Goal: Information Seeking & Learning: Check status

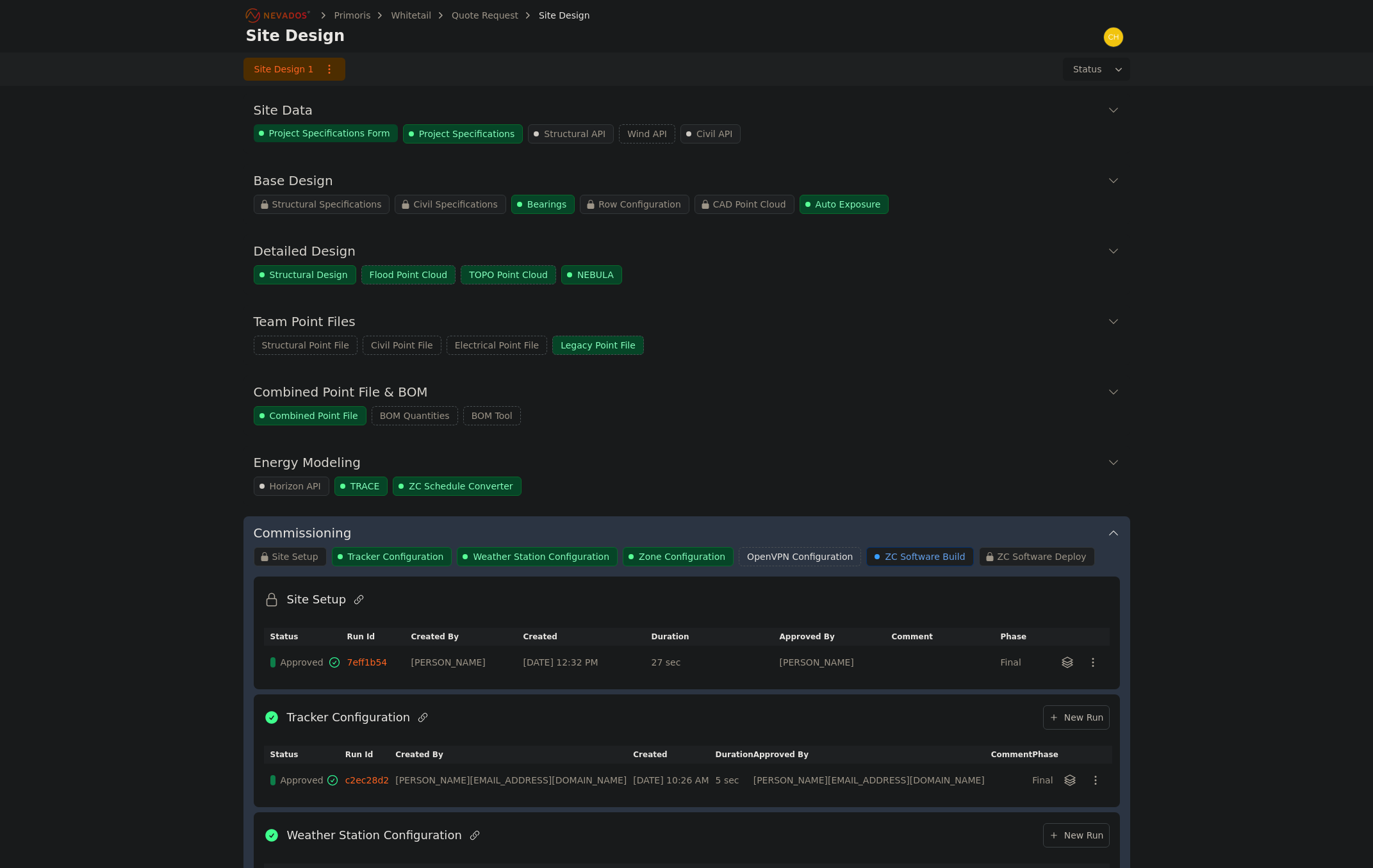
scroll to position [617, 0]
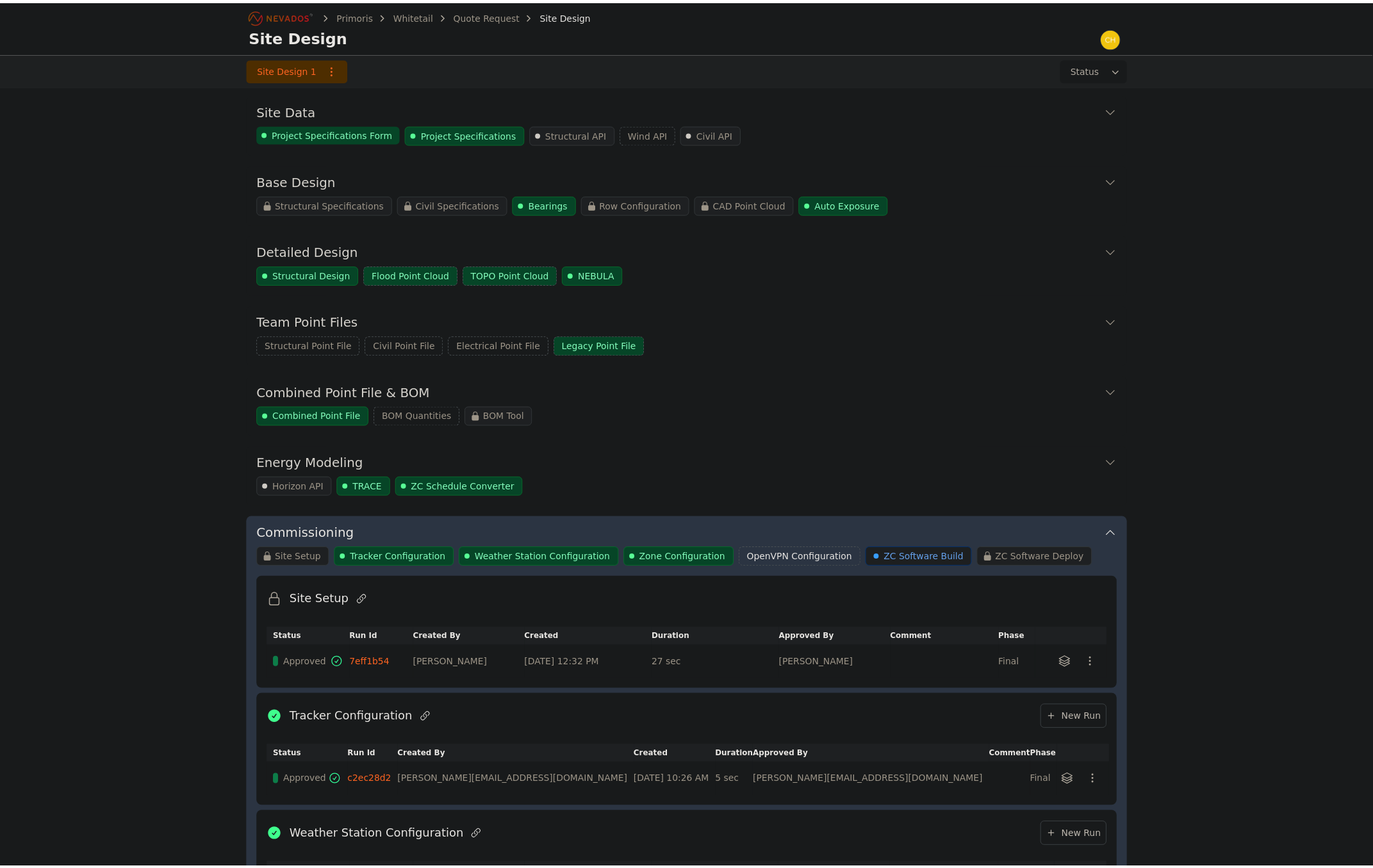
scroll to position [621, 0]
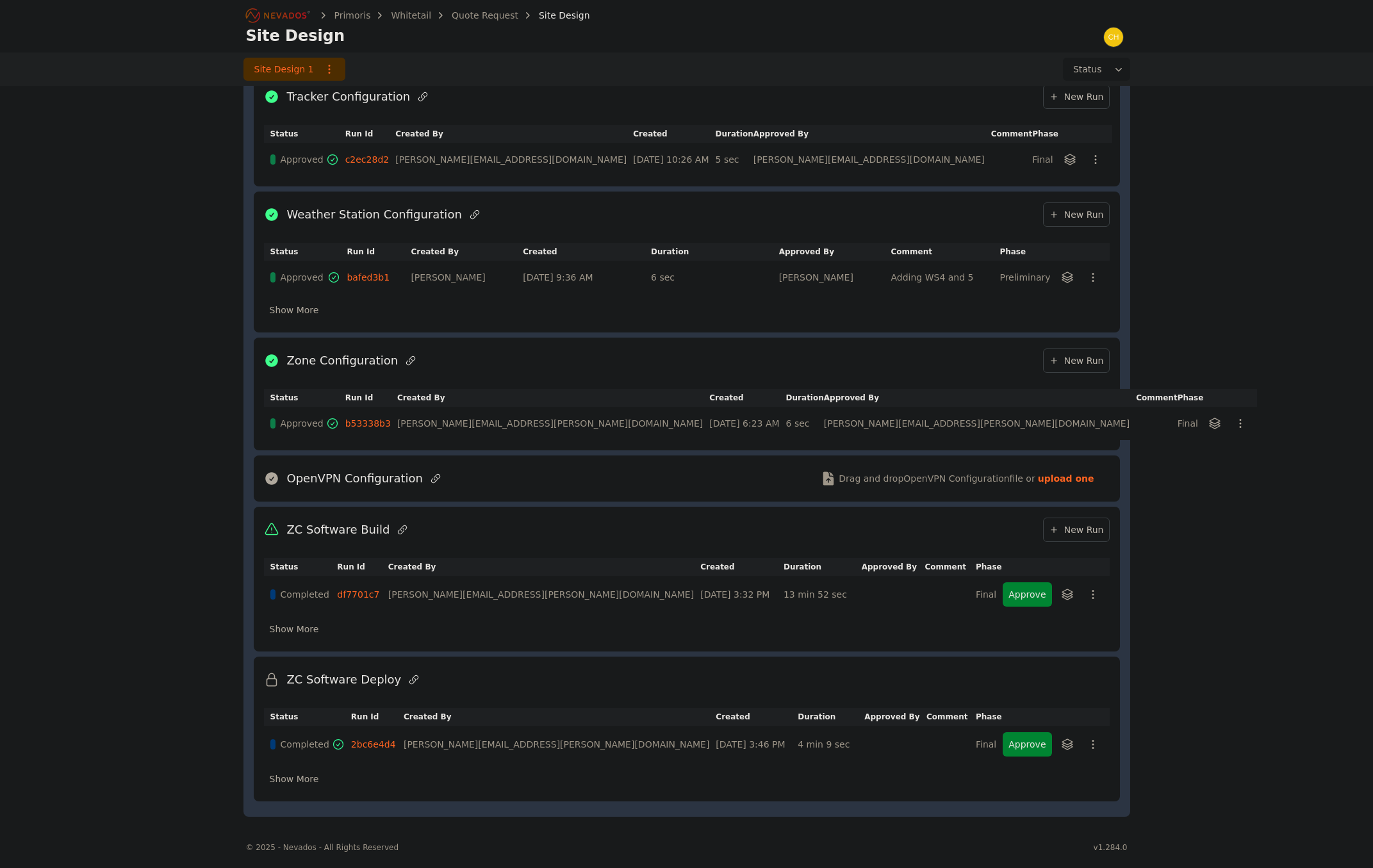
click at [165, 175] on div "Primoris Whitetail Quote Request Site Design Site Design Site Design 1 Status S…" at bounding box center [686, 103] width 1373 height 1447
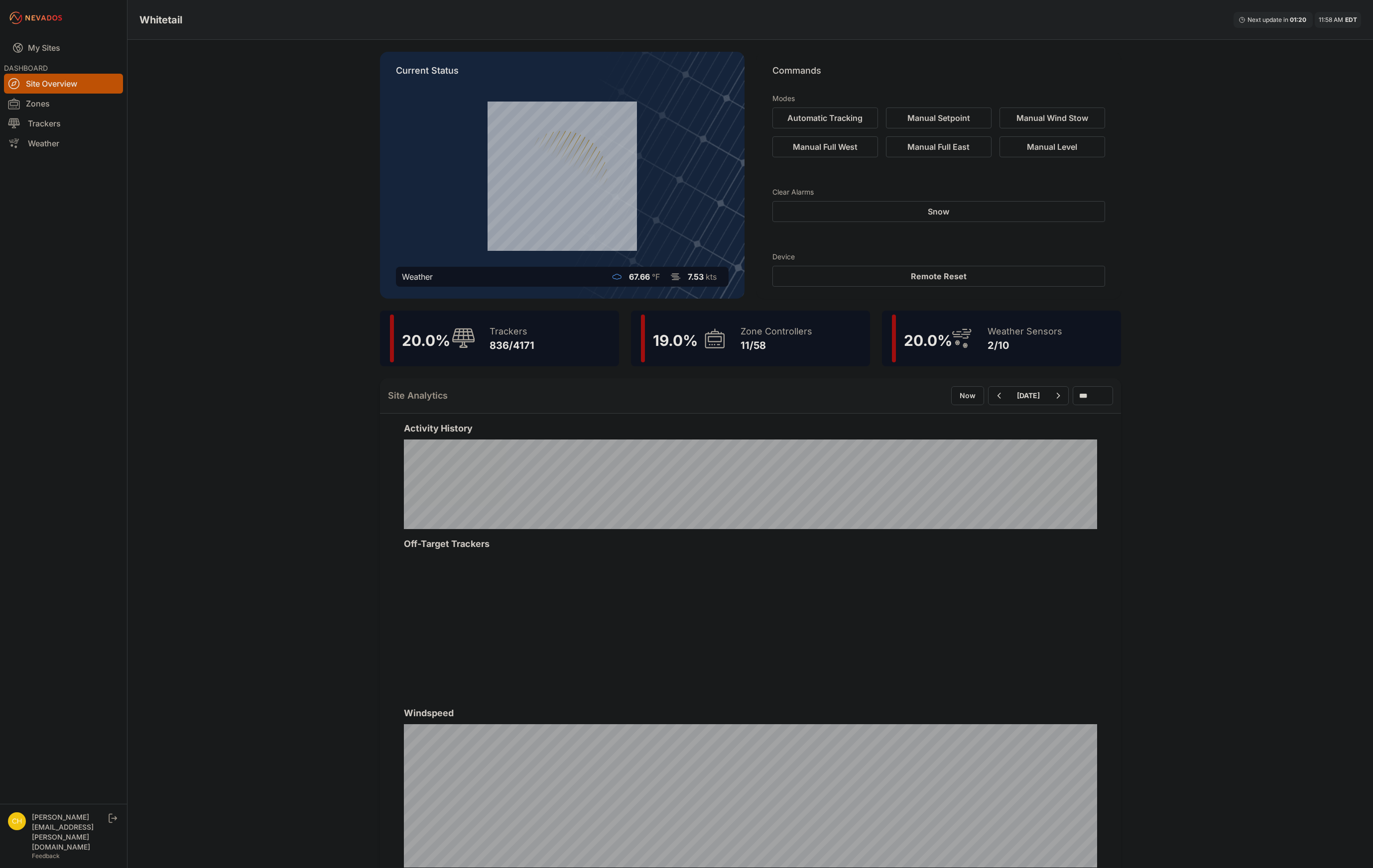
click at [665, 349] on span "19.0 %" at bounding box center [675, 340] width 45 height 18
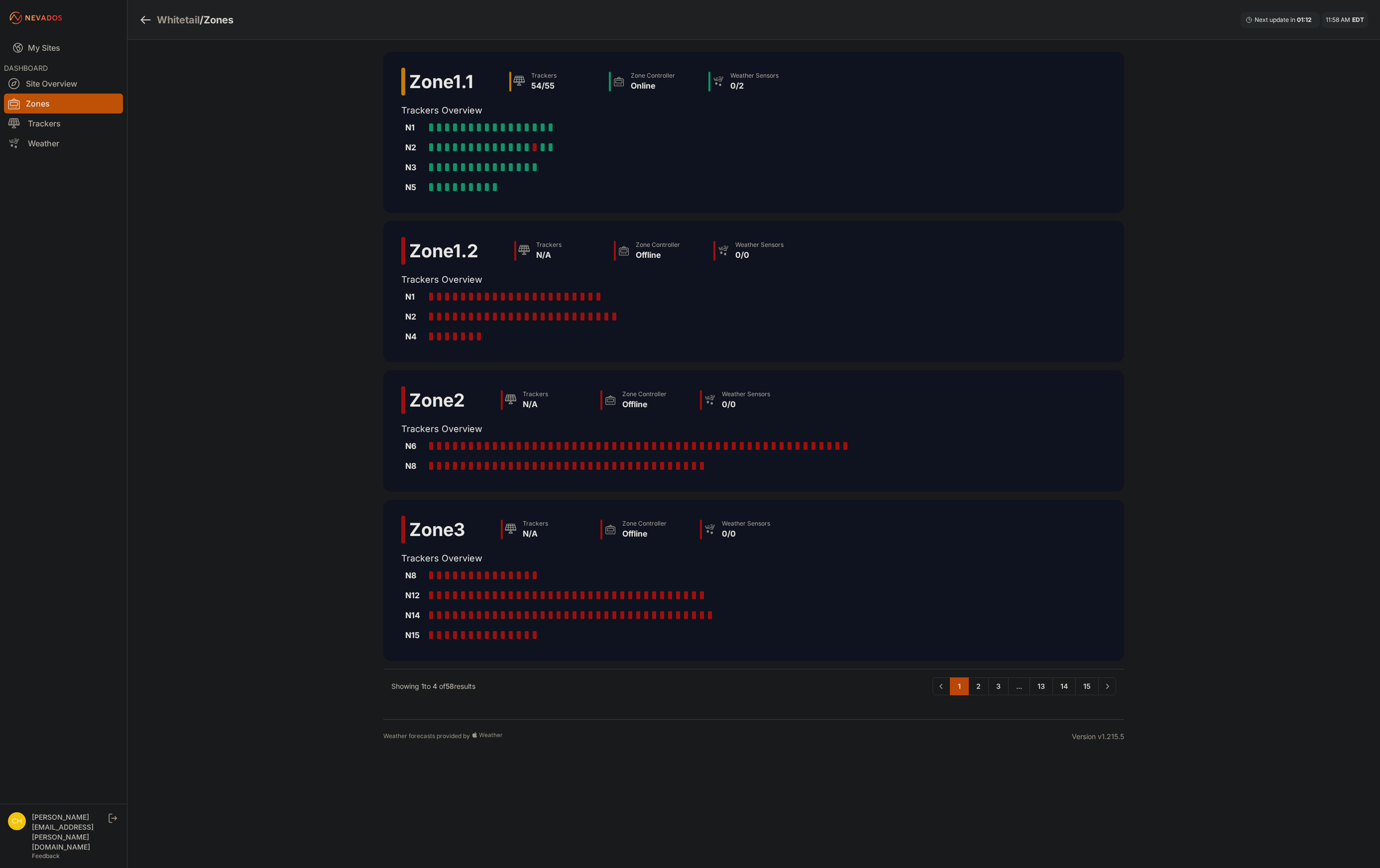
click at [744, 723] on div "Weather forecasts provided by Version v1.215.5" at bounding box center [754, 736] width 741 height 34
click at [980, 688] on link "2" at bounding box center [978, 686] width 20 height 18
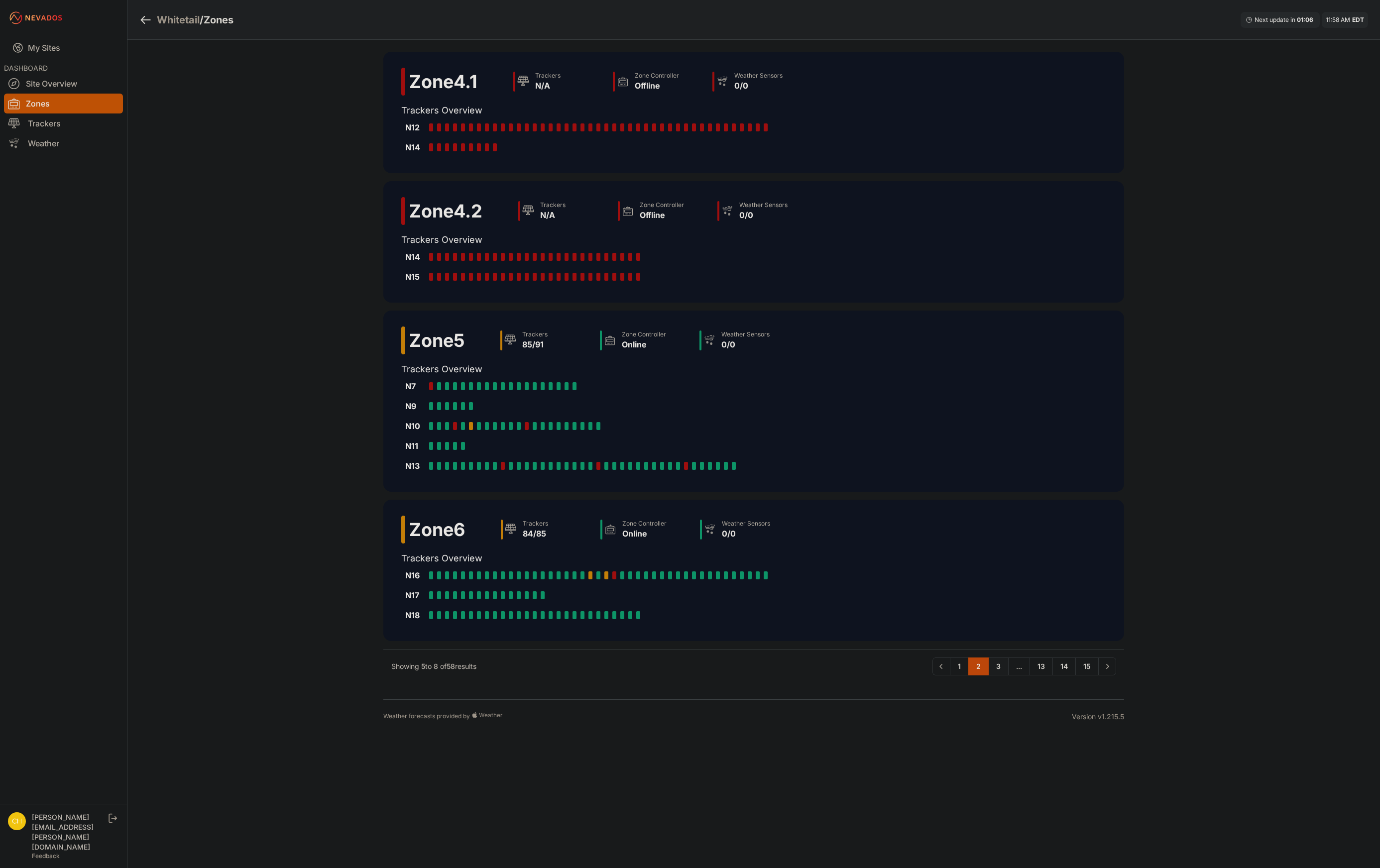
click at [999, 670] on link "3" at bounding box center [998, 666] width 20 height 18
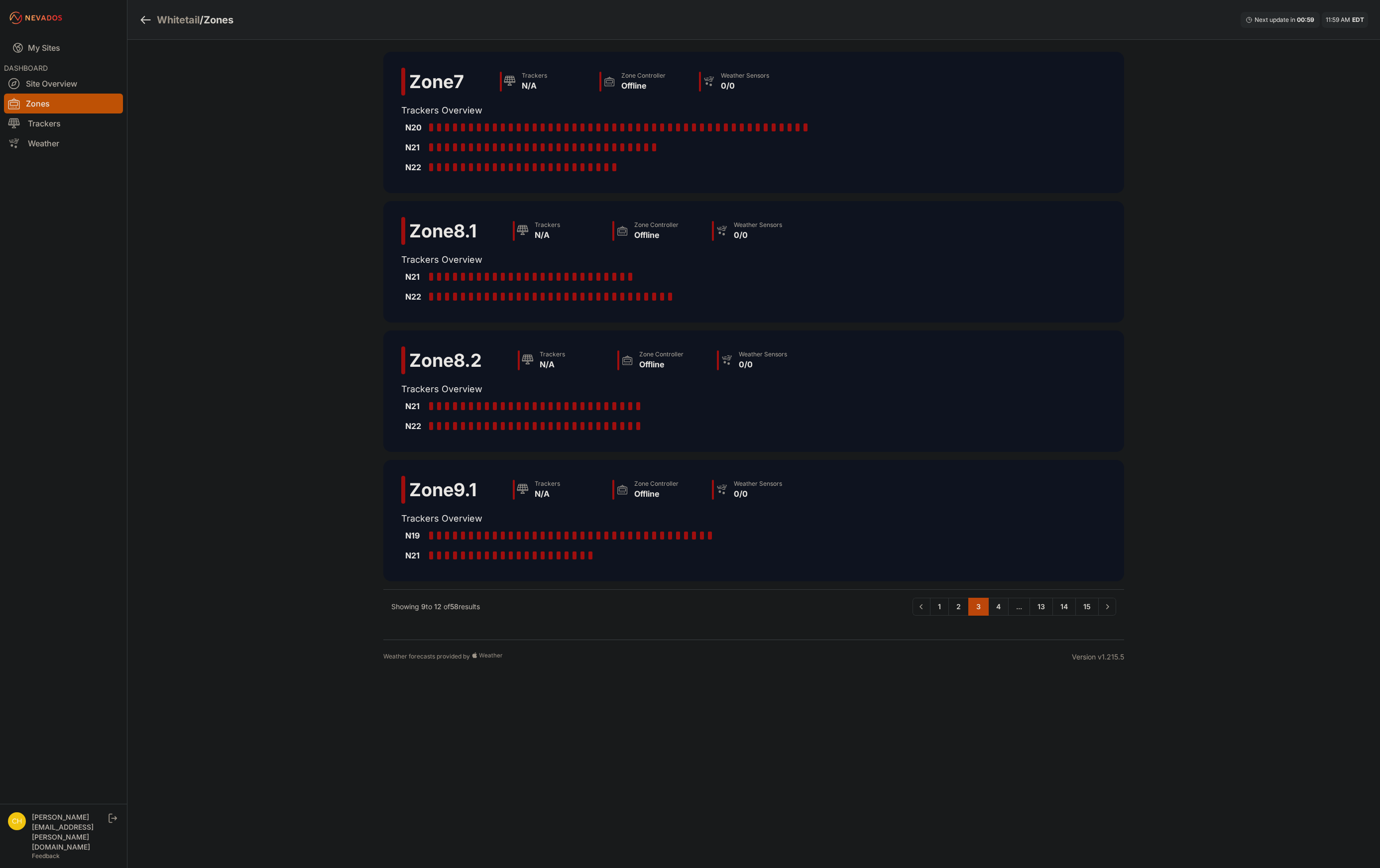
click at [996, 608] on link "4" at bounding box center [998, 607] width 20 height 18
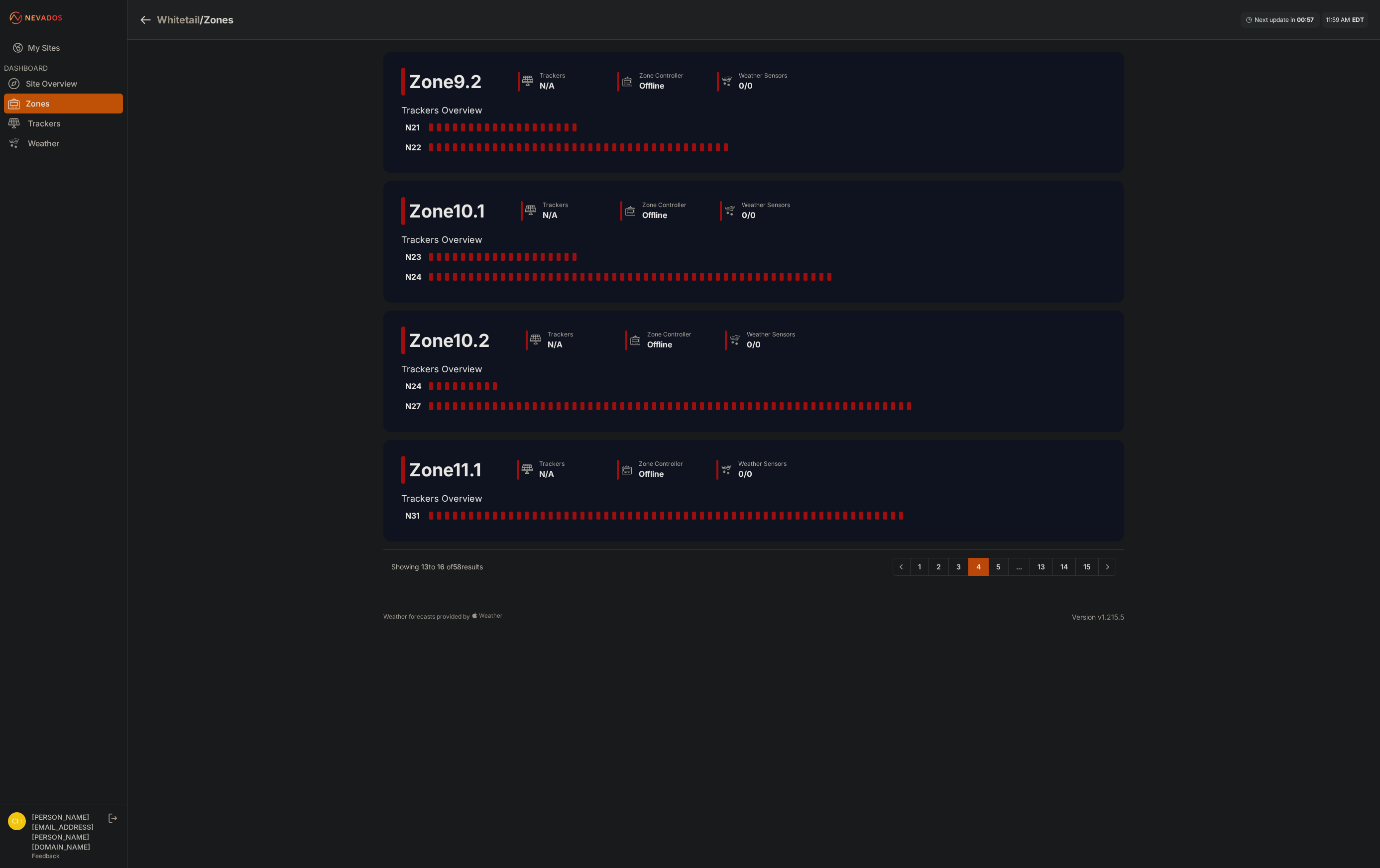
click at [1000, 573] on link "5" at bounding box center [998, 567] width 20 height 18
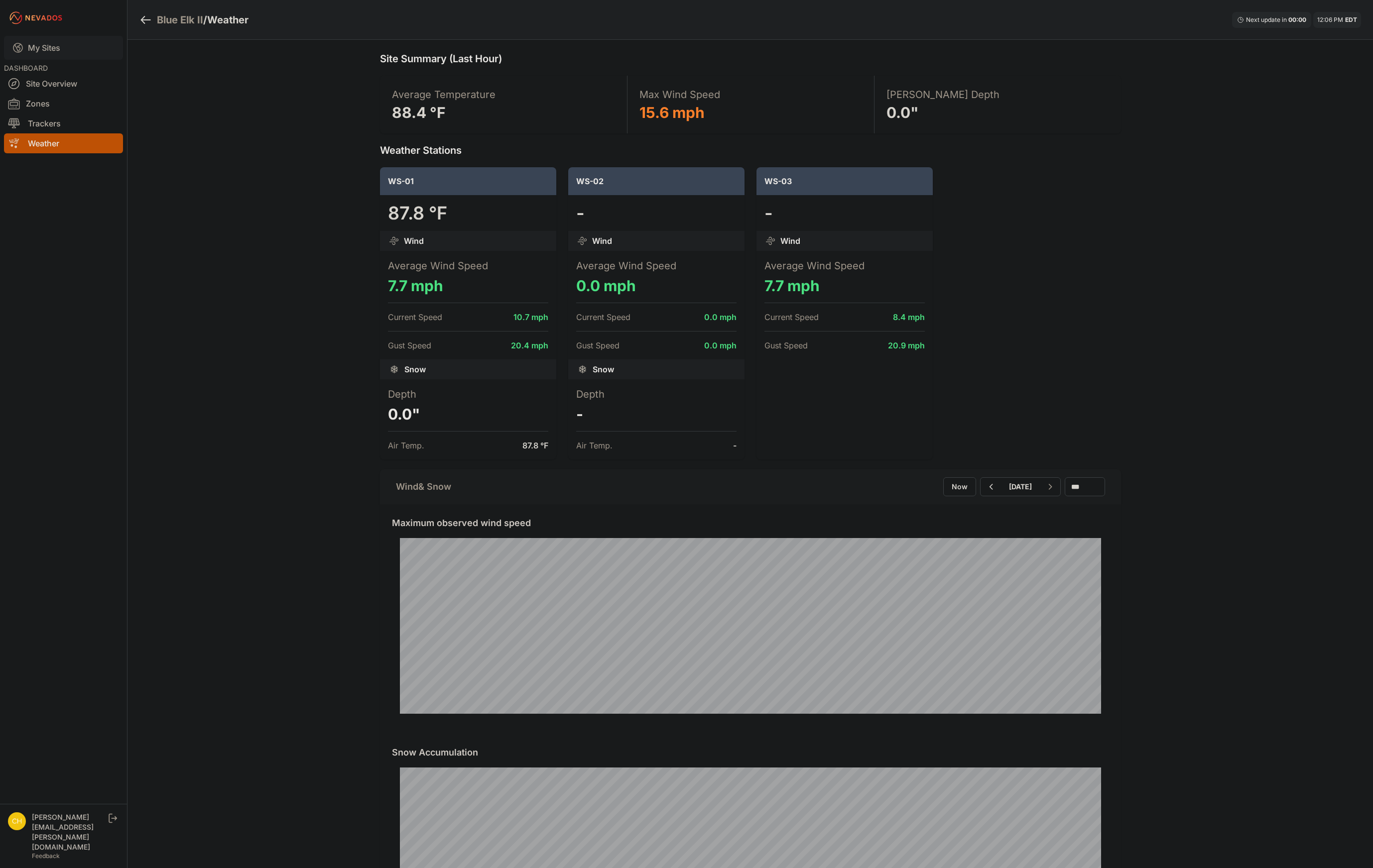
click at [74, 49] on link "My Sites" at bounding box center [63, 48] width 119 height 24
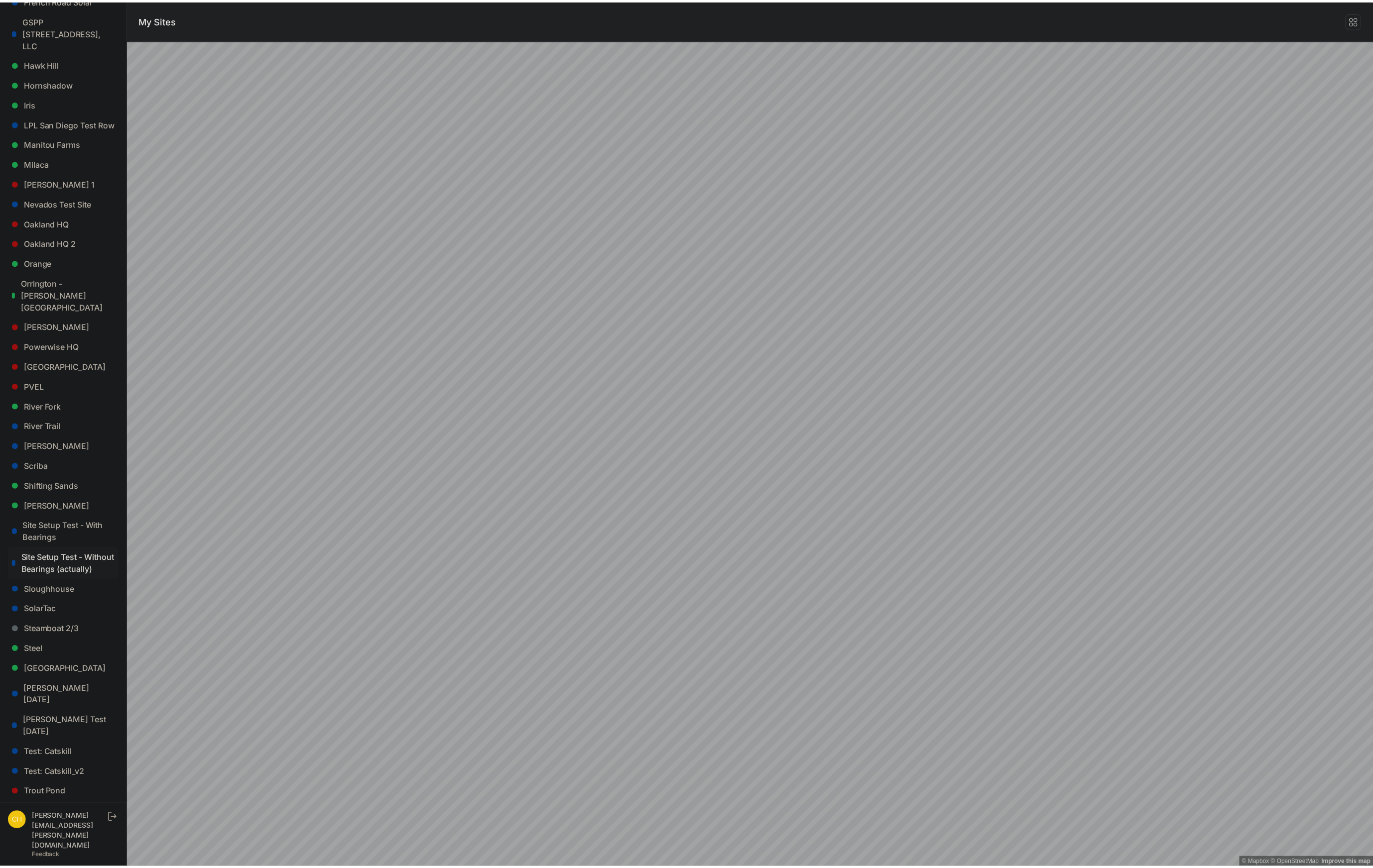
scroll to position [548, 0]
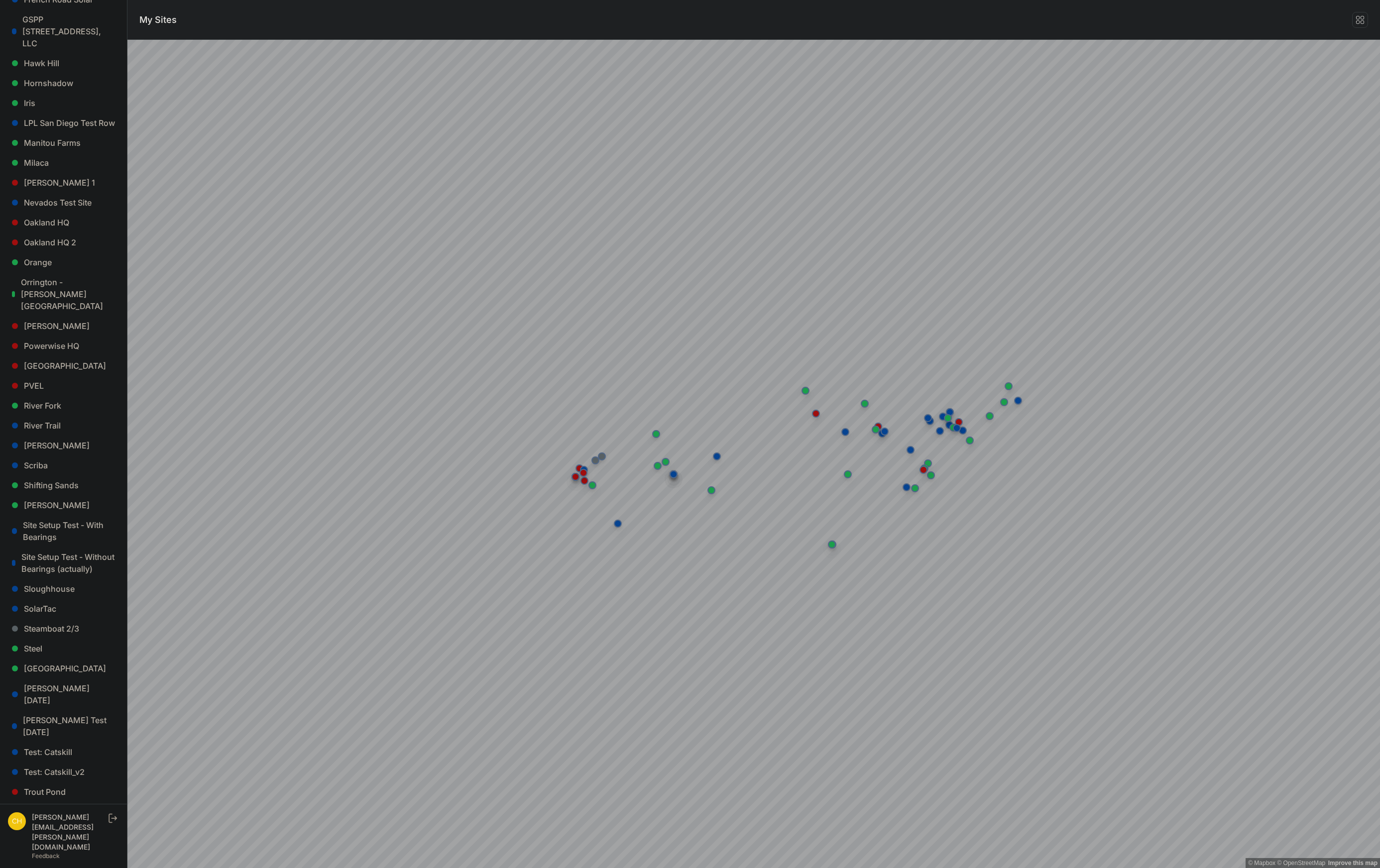
click at [70, 842] on link "[PERSON_NAME] [PERSON_NAME]" at bounding box center [63, 857] width 111 height 32
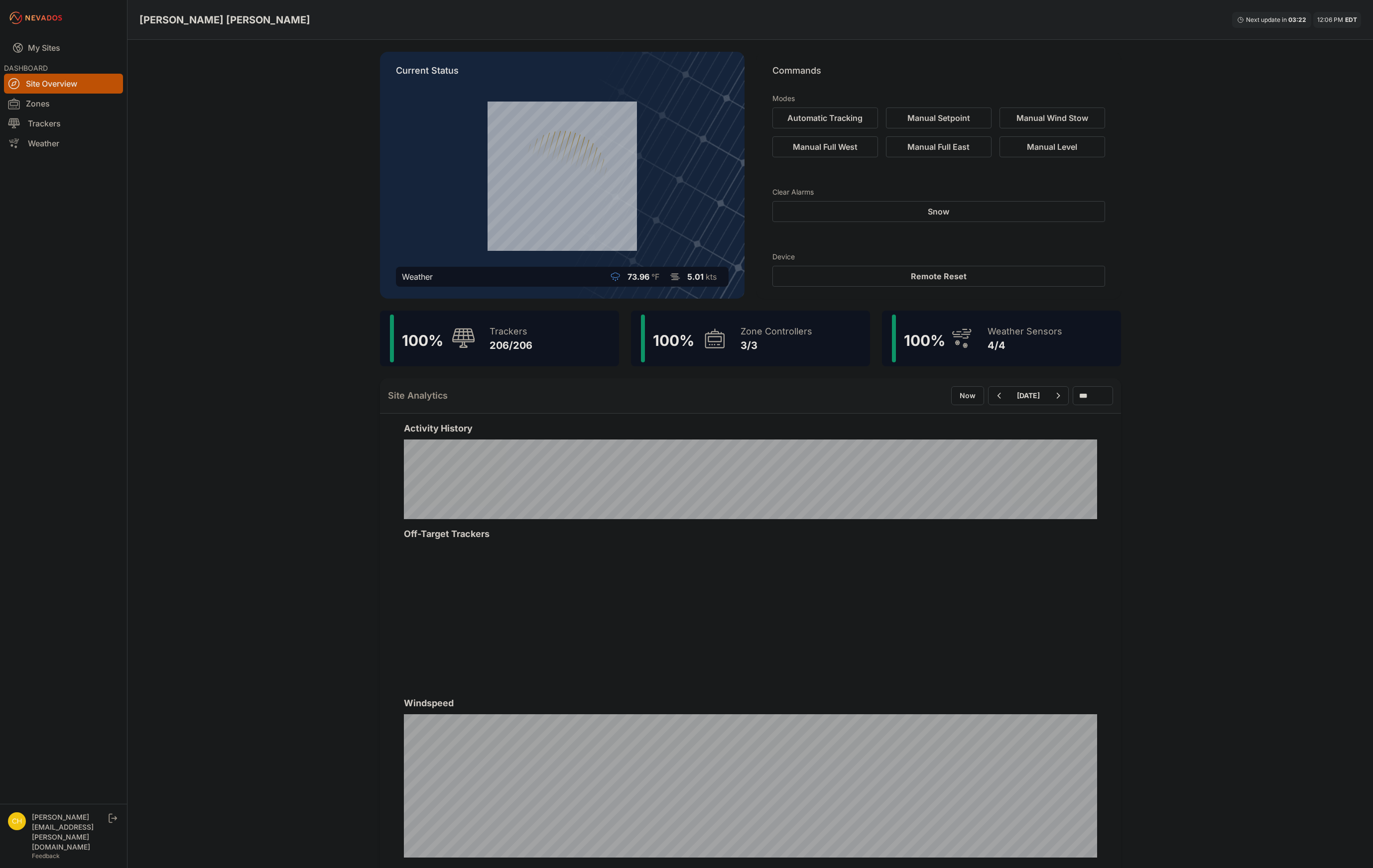
click at [522, 334] on div "Trackers" at bounding box center [511, 331] width 43 height 14
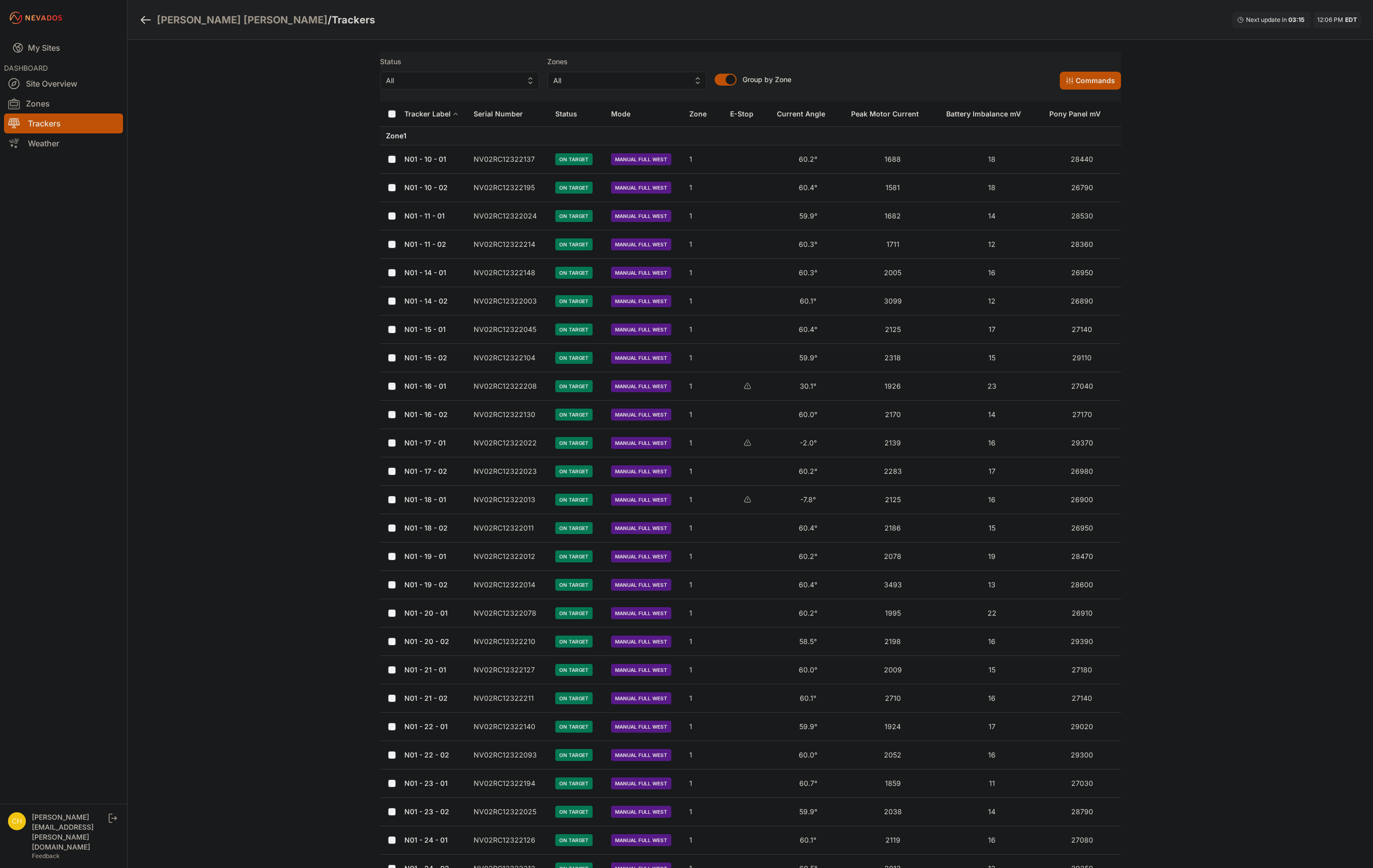
click at [725, 81] on button "Group by Zone" at bounding box center [725, 79] width 22 height 12
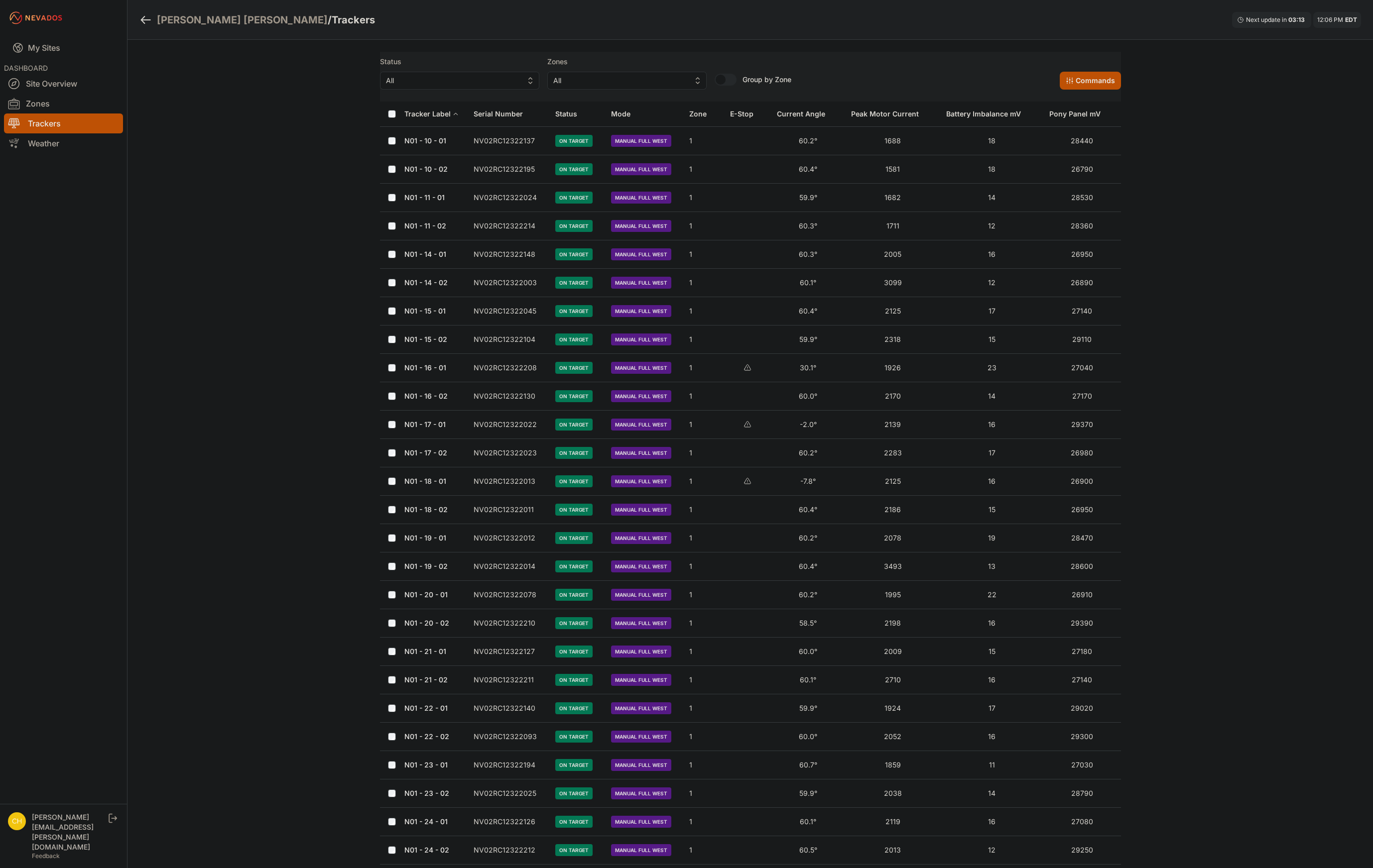
click at [452, 108] on button "Tracker Label" at bounding box center [431, 114] width 55 height 24
click at [449, 110] on div "Tracker Label" at bounding box center [427, 114] width 46 height 10
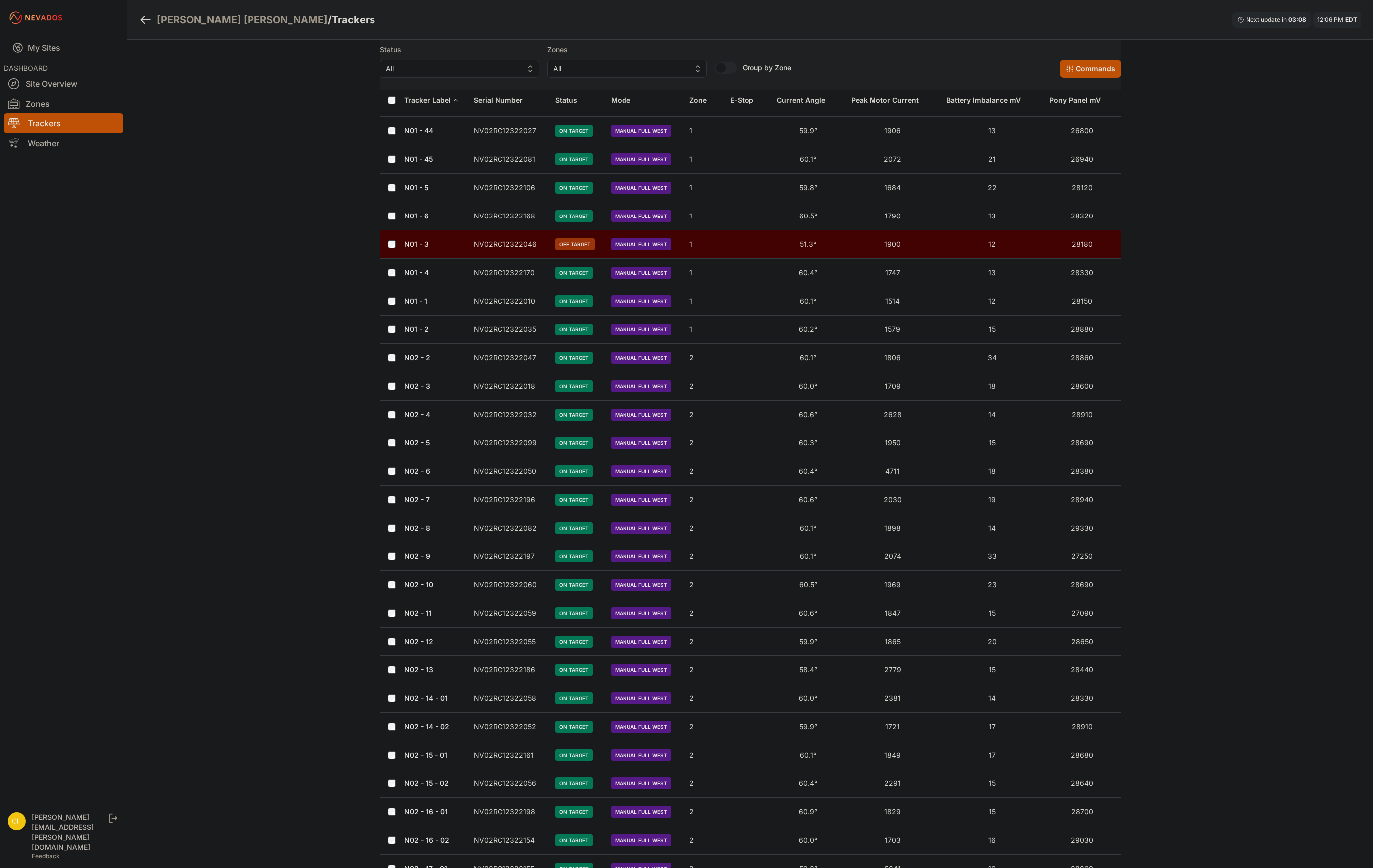
scroll to position [2090, 0]
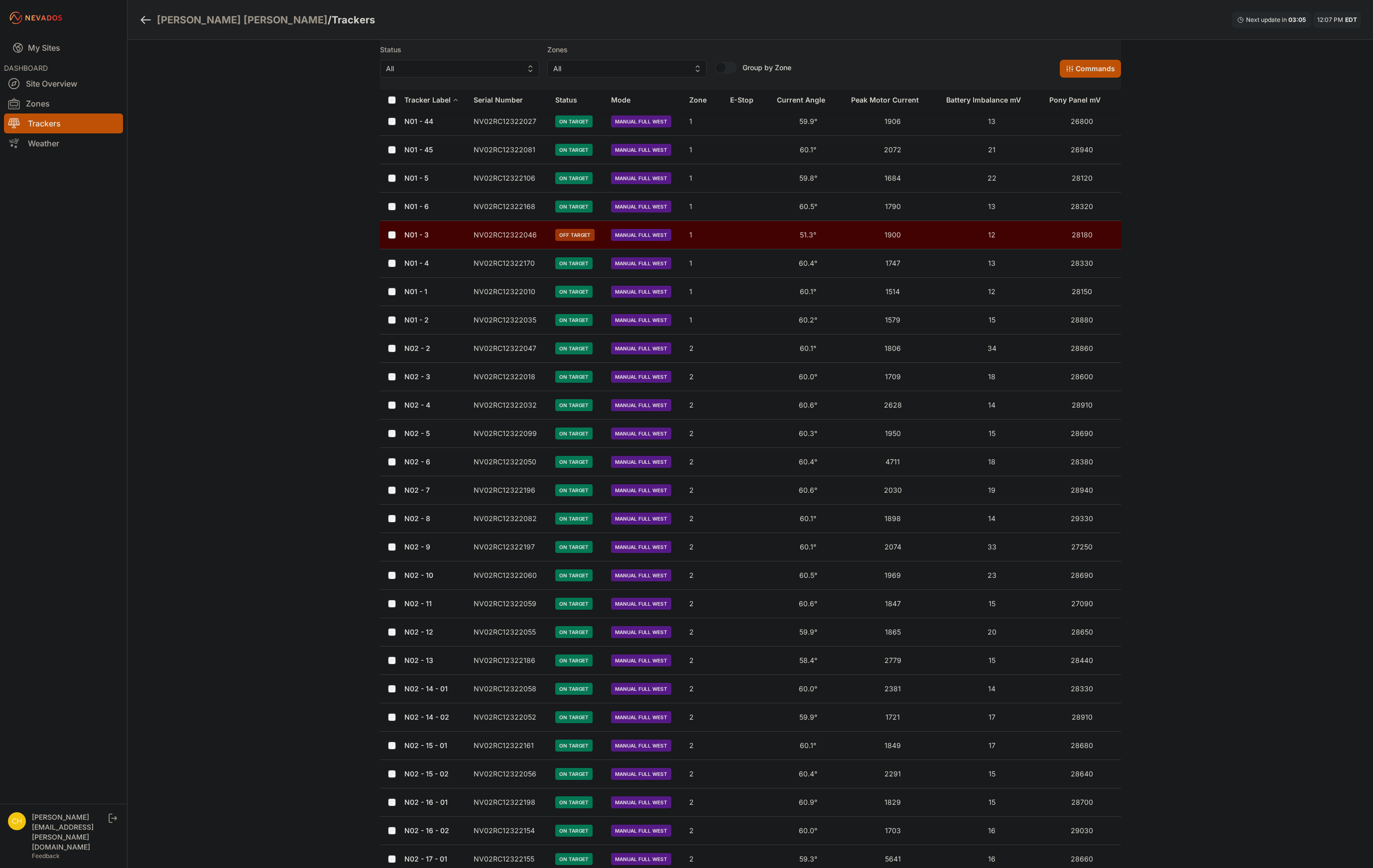
click at [417, 236] on link "N01 - 3" at bounding box center [416, 235] width 24 height 9
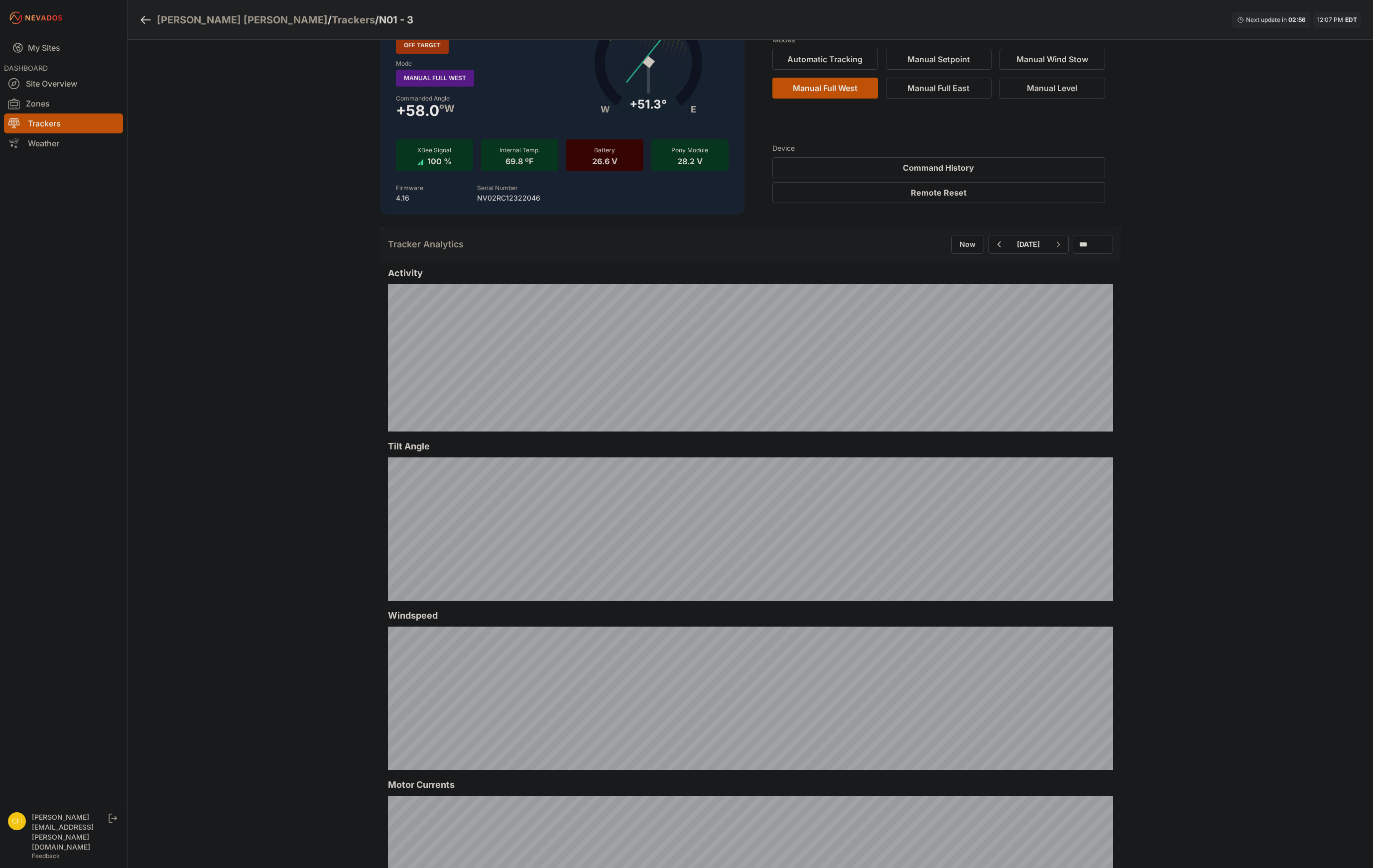
scroll to position [50, 0]
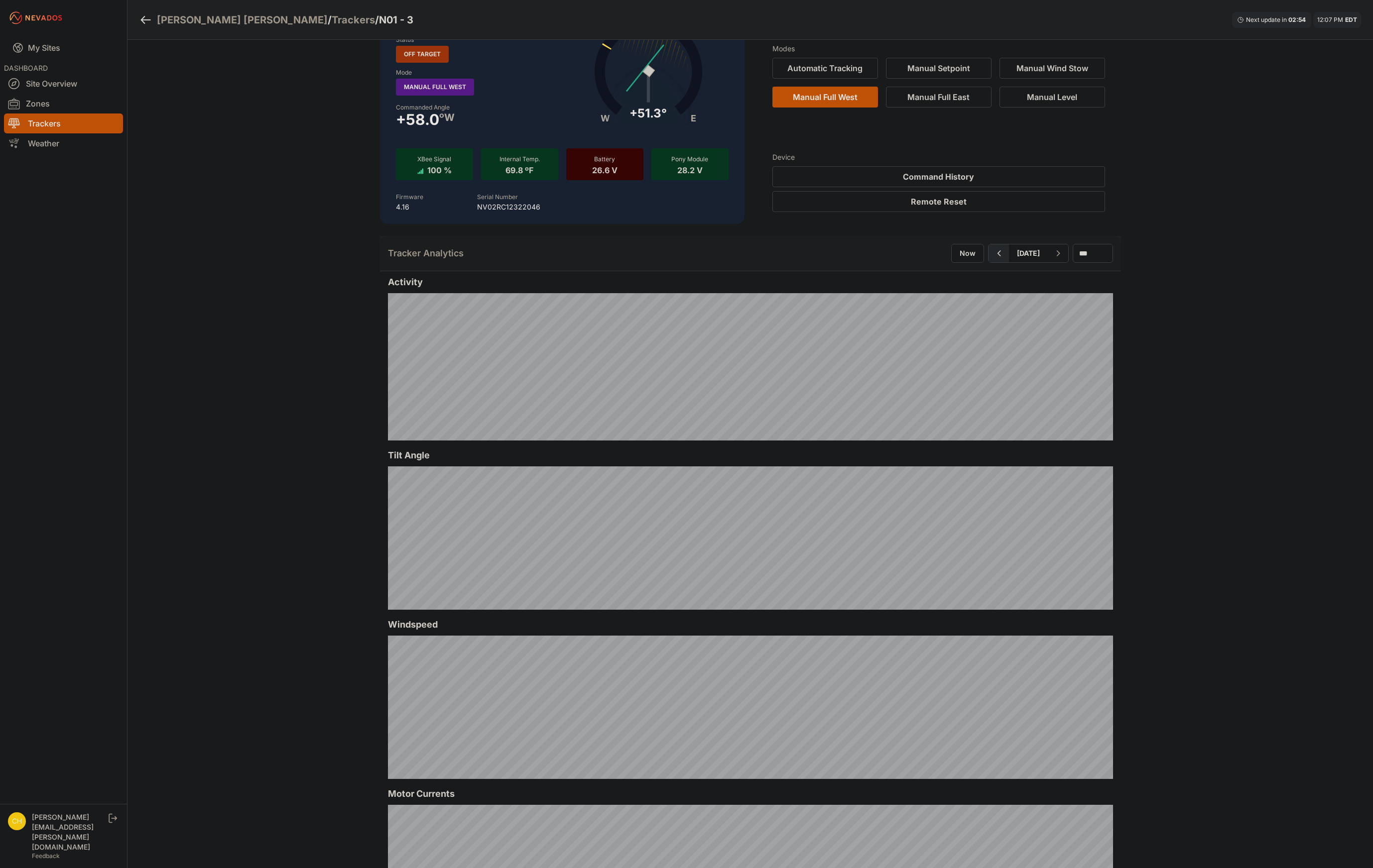
click at [992, 255] on icon "button" at bounding box center [999, 253] width 12 height 12
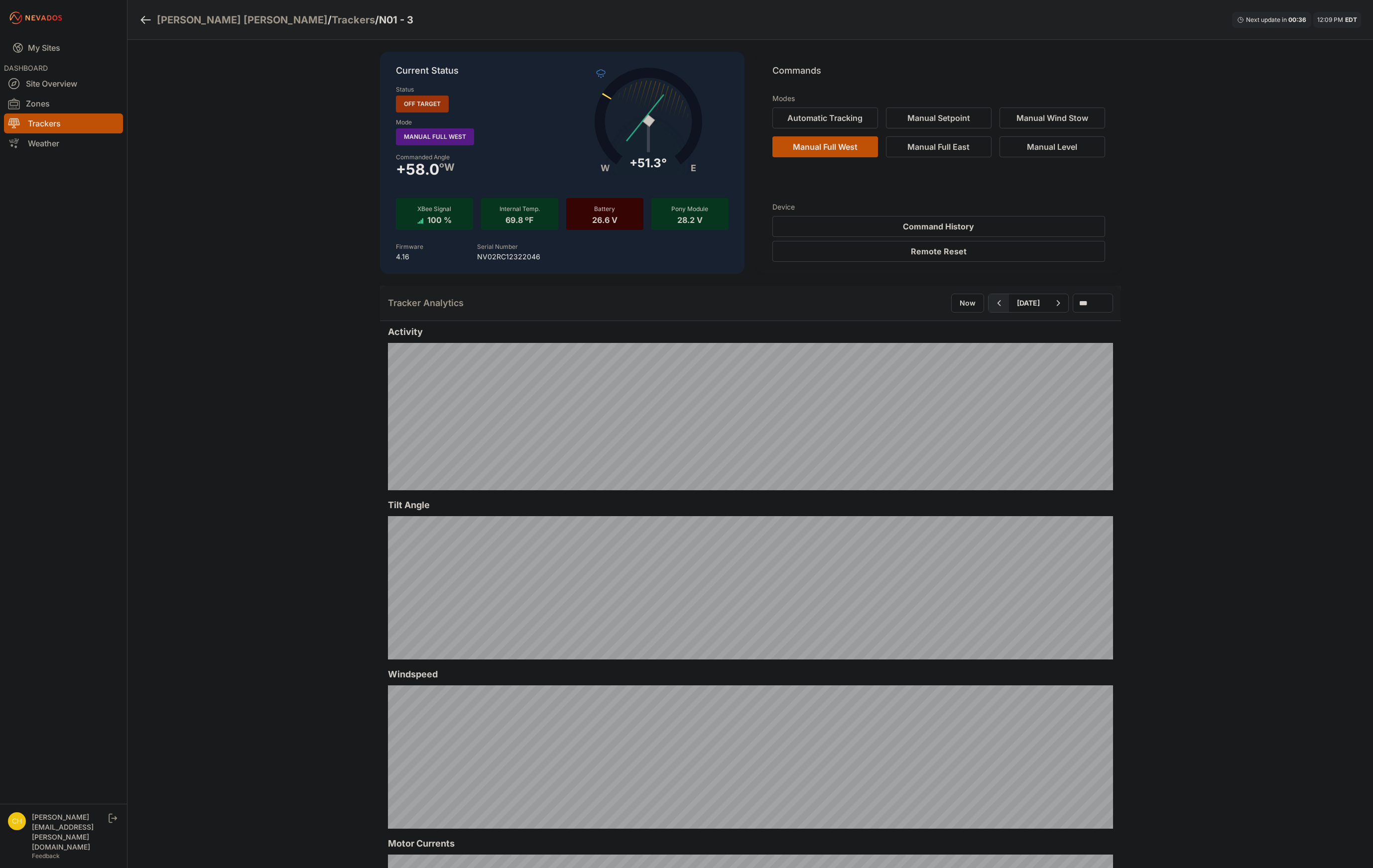
click at [989, 311] on button "button" at bounding box center [999, 303] width 20 height 18
click at [125, 74] on nav "My Sites DASHBOARD Site Overview Zones Trackers Weather" at bounding box center [63, 416] width 127 height 760
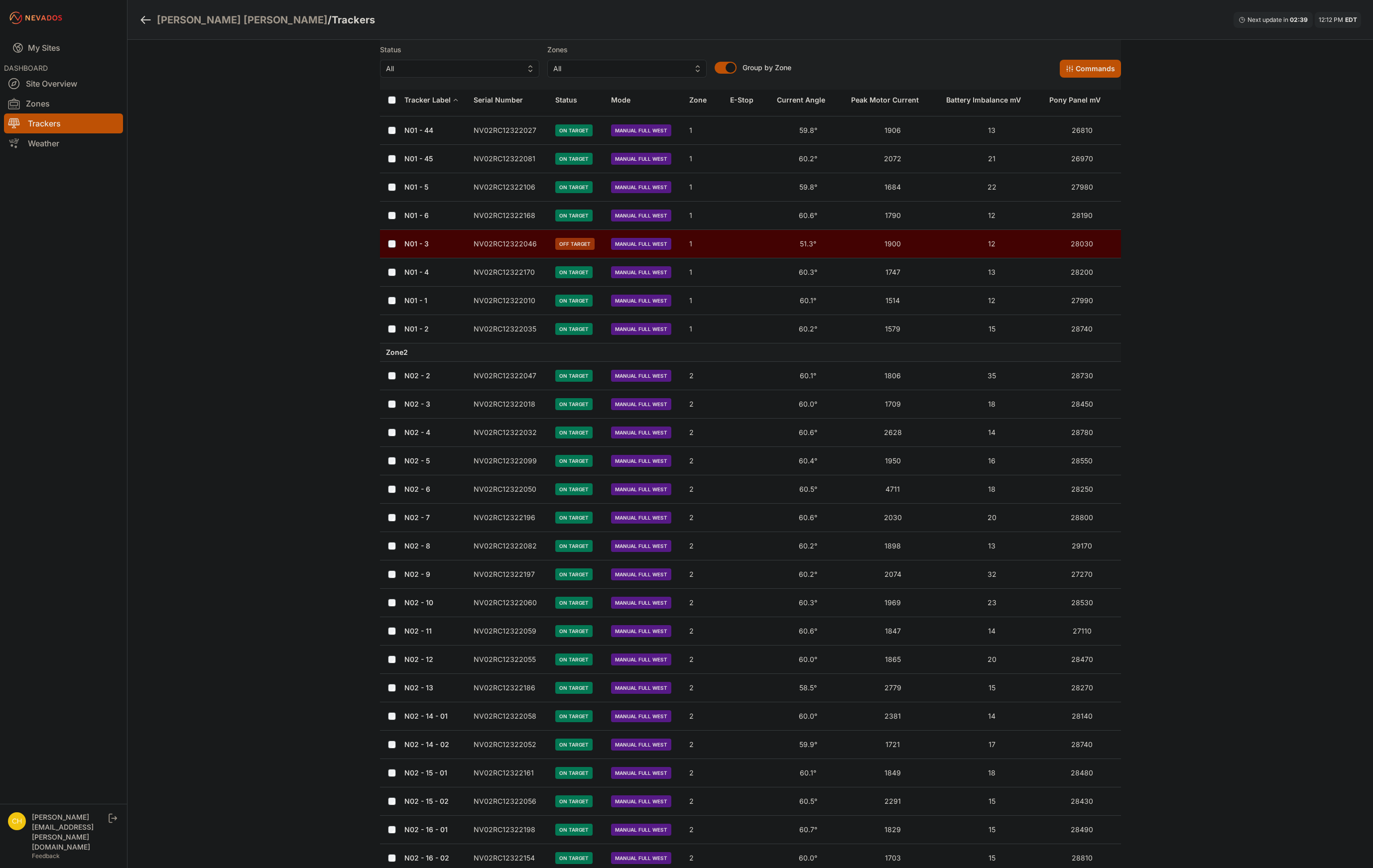
scroll to position [2090, 0]
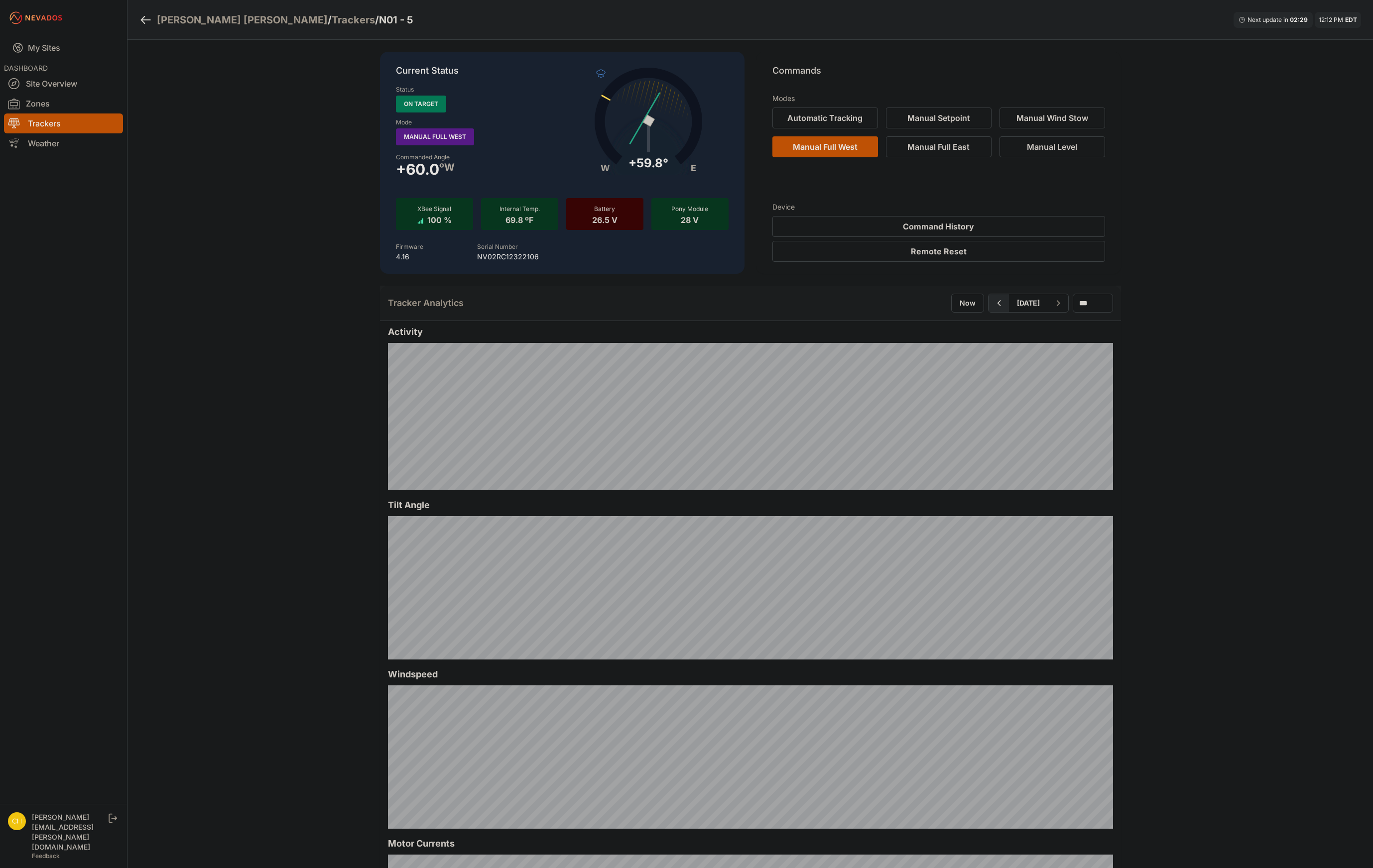
click at [992, 303] on icon "button" at bounding box center [999, 303] width 12 height 12
click at [989, 308] on button "button" at bounding box center [999, 303] width 20 height 18
click at [951, 294] on button "Now" at bounding box center [968, 303] width 33 height 19
click at [992, 302] on icon "button" at bounding box center [999, 303] width 12 height 12
click at [992, 302] on icon "button" at bounding box center [999, 303] width 12 height 12
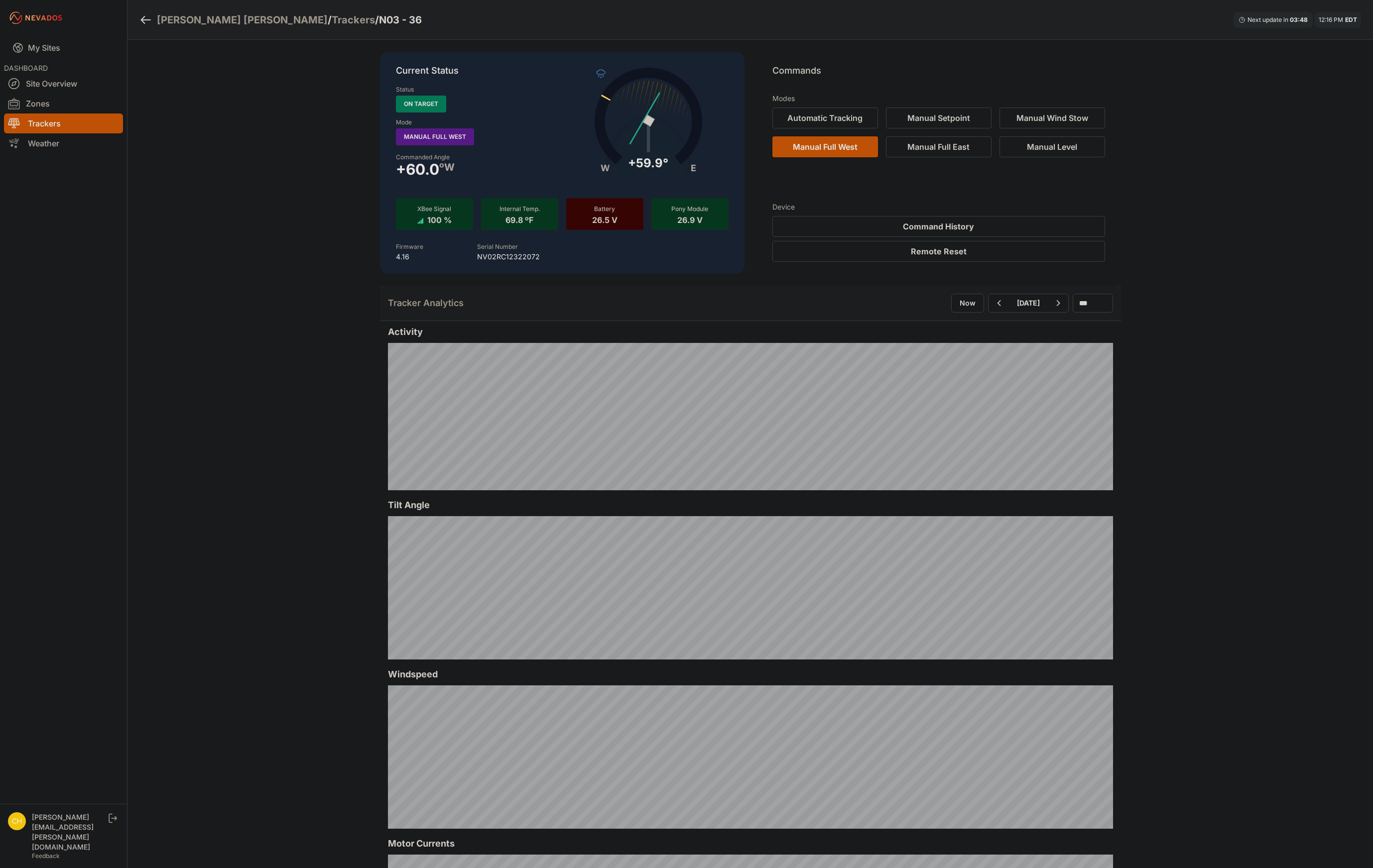
drag, startPoint x: 182, startPoint y: 169, endPoint x: 219, endPoint y: 140, distance: 47.0
click at [182, 169] on div "[PERSON_NAME] [PERSON_NAME] / Trackers / N03 - 36 Next update in 03 : 48 12:16 …" at bounding box center [686, 780] width 1373 height 1560
click at [989, 310] on button "button" at bounding box center [999, 303] width 20 height 18
click at [989, 309] on button "button" at bounding box center [999, 303] width 20 height 18
click at [1248, 540] on div "Wolcott Hill / Trackers / N02 - 10 Next update in 00 : 00 12:20 PM EDT Current …" at bounding box center [686, 780] width 1373 height 1560
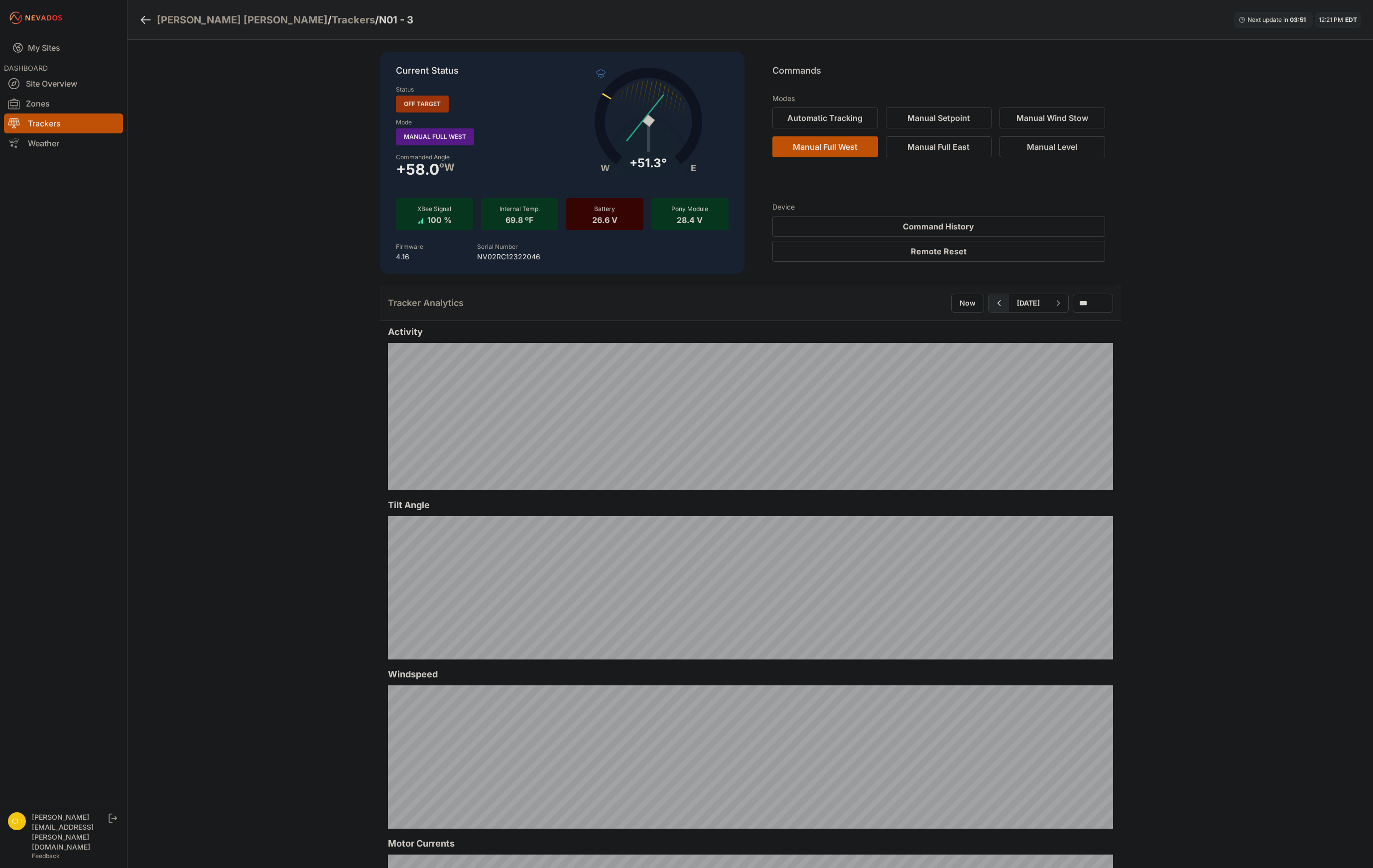
click at [992, 306] on icon "button" at bounding box center [999, 303] width 12 height 12
click at [120, 308] on nav "My Sites DASHBOARD Site Overview Zones Trackers Weather" at bounding box center [63, 416] width 127 height 760
click at [1032, 230] on button "Command History" at bounding box center [938, 227] width 333 height 21
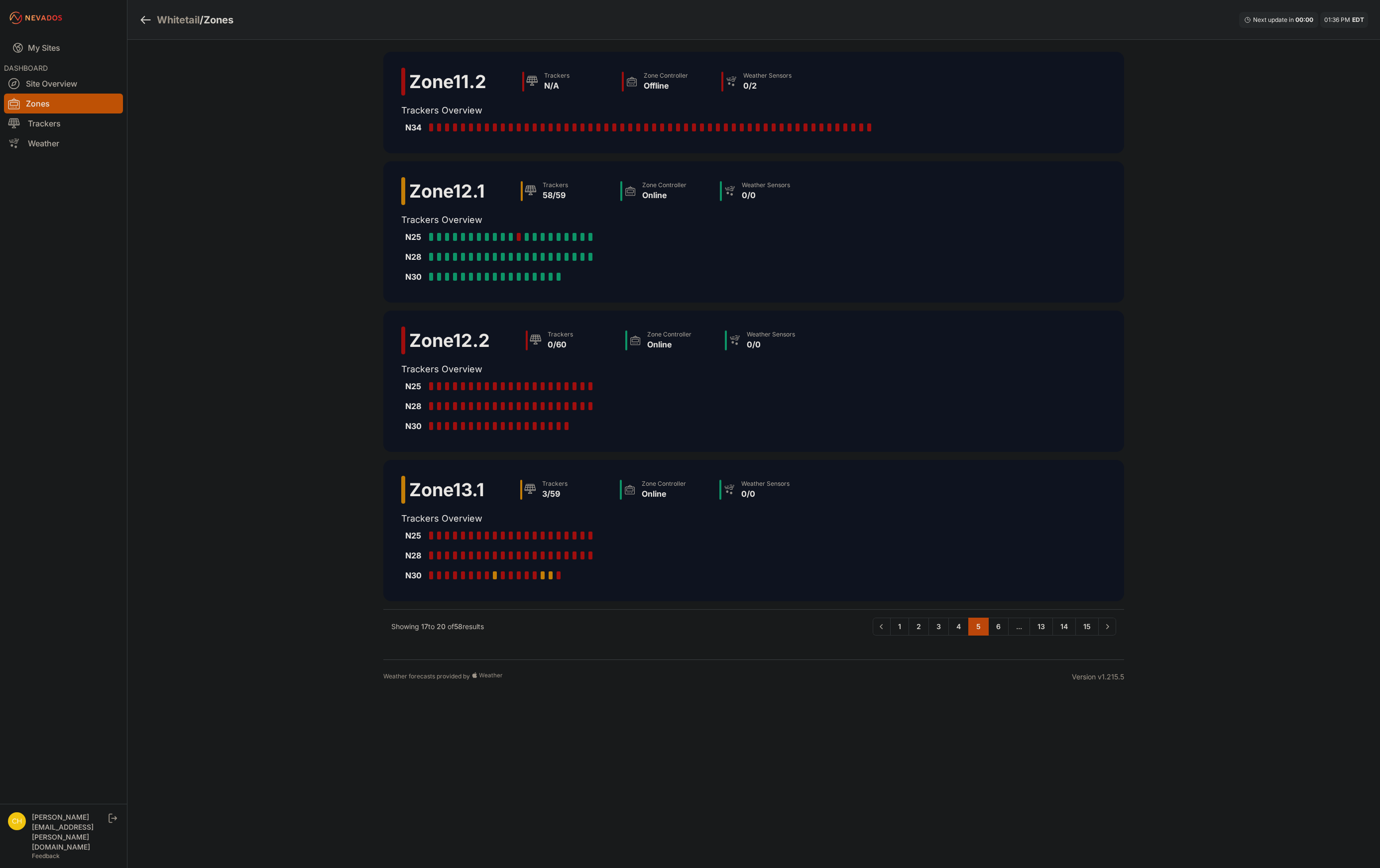
drag, startPoint x: 193, startPoint y: 130, endPoint x: 178, endPoint y: 100, distance: 33.5
click at [193, 130] on div "Whitetail / Zones Next update in 00 : 00 01:36 PM EDT Zone 11.2 Trackers N/A Zo…" at bounding box center [690, 347] width 1380 height 694
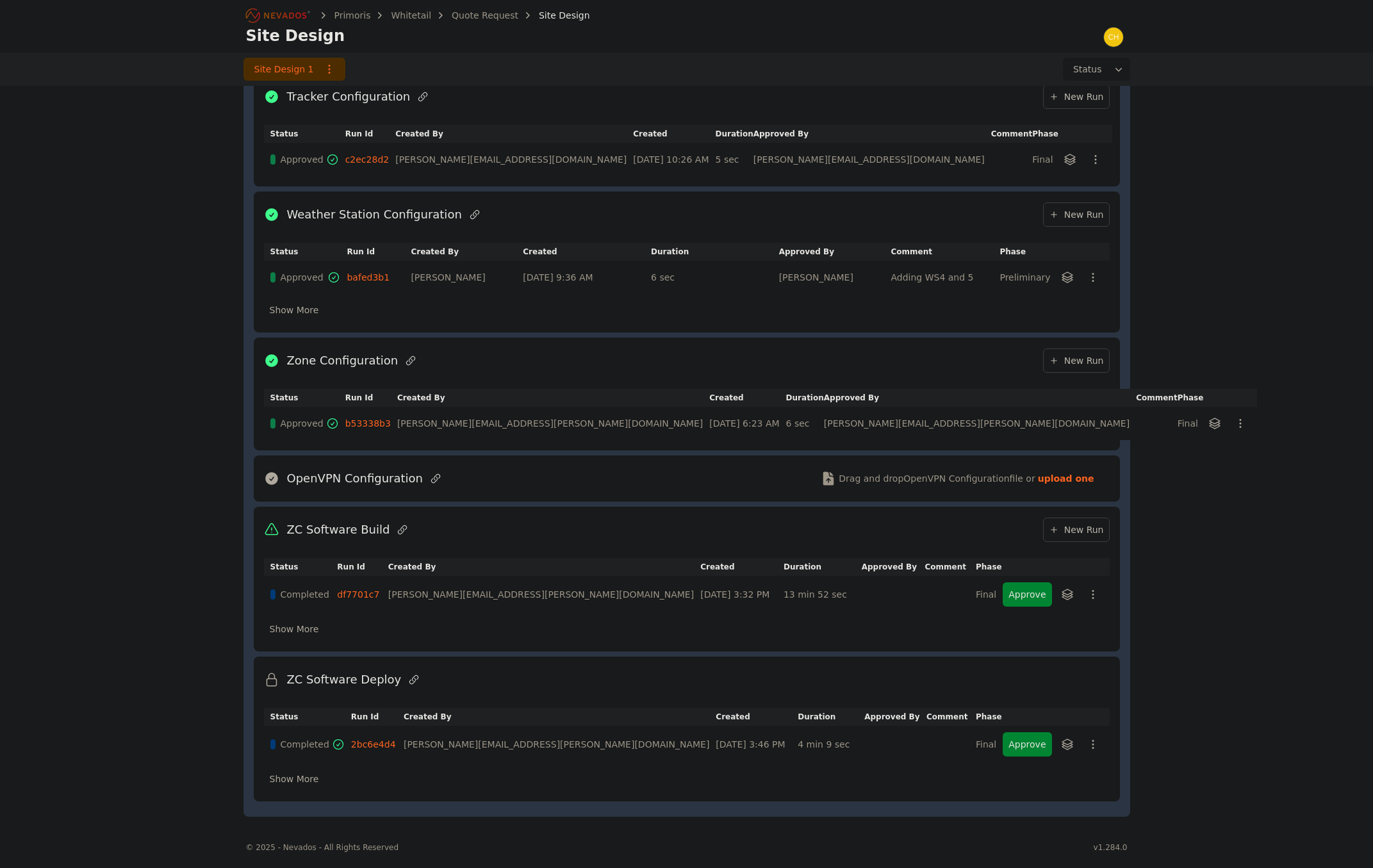
scroll to position [621, 0]
click at [1029, 580] on td "Approve" at bounding box center [1055, 594] width 106 height 37
click at [1028, 598] on button "Approve" at bounding box center [1026, 594] width 49 height 25
click at [1035, 735] on button "Approve" at bounding box center [1026, 744] width 49 height 25
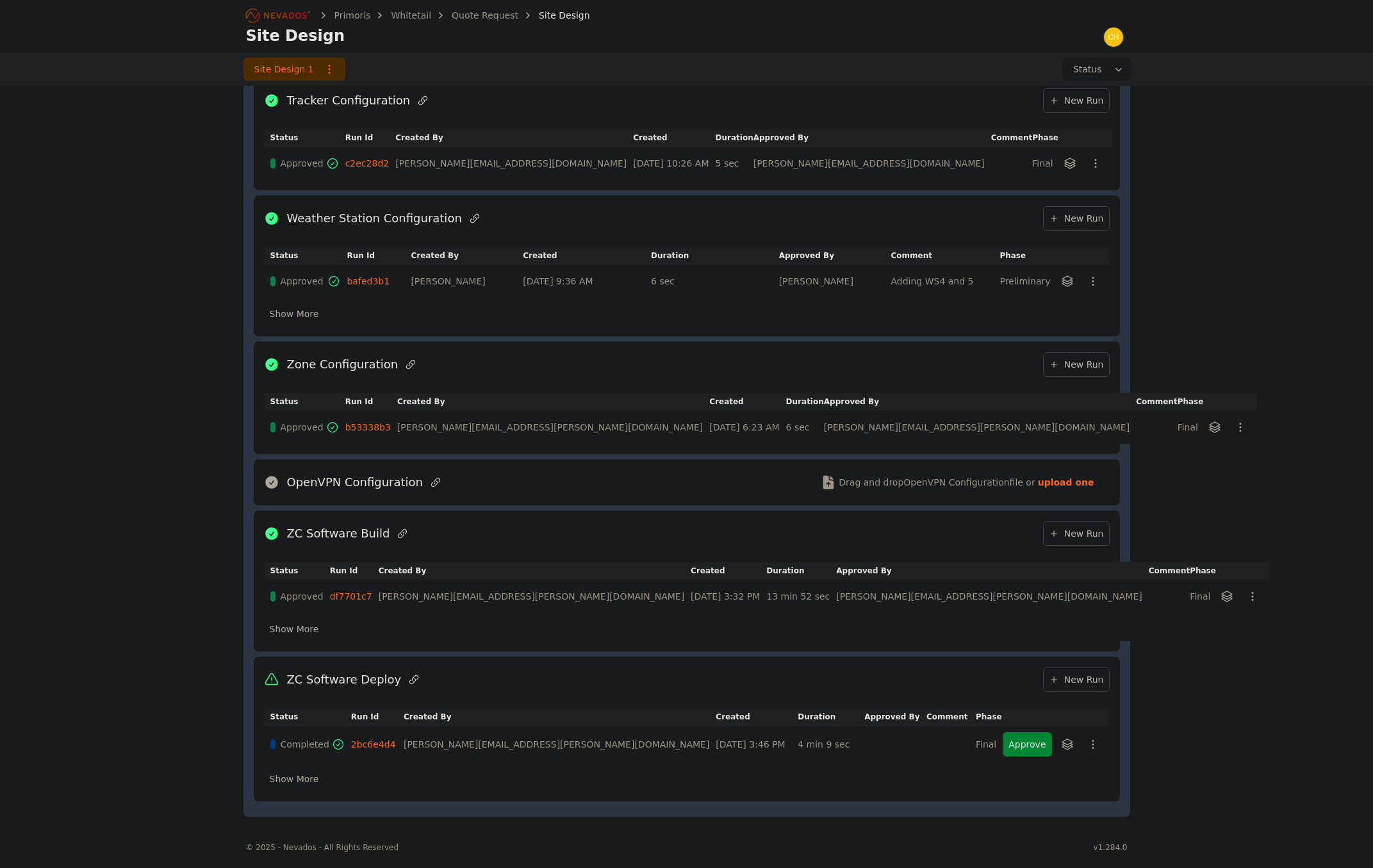
scroll to position [613, 0]
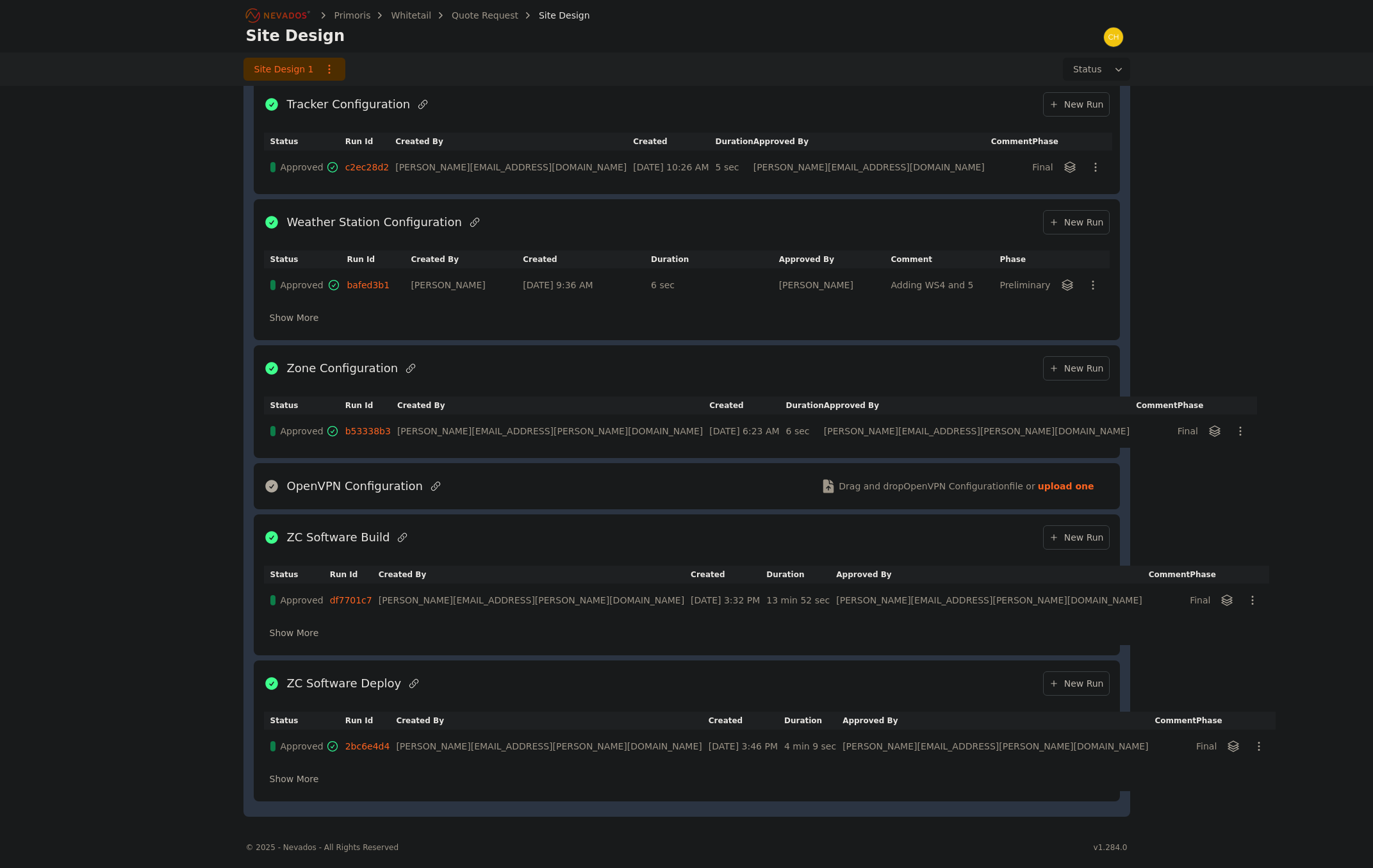
click at [99, 95] on div "Primoris Whitetail Quote Request Site Design Site Design Site Design 1 Status S…" at bounding box center [686, 107] width 1373 height 1439
